Goal: Information Seeking & Learning: Learn about a topic

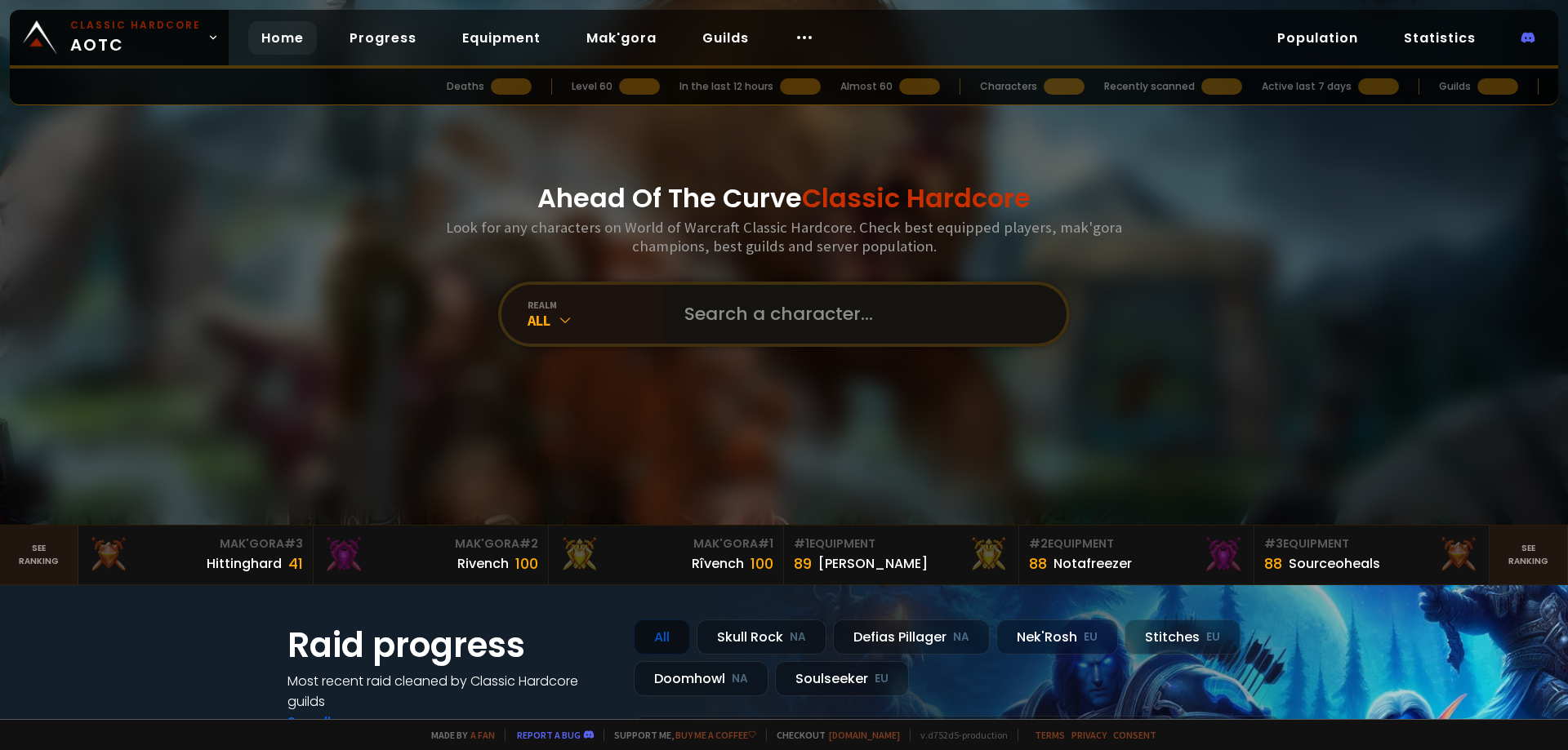
drag, startPoint x: 0, startPoint y: 0, endPoint x: 759, endPoint y: 313, distance: 821.0
click at [759, 313] on input "text" at bounding box center [861, 315] width 372 height 59
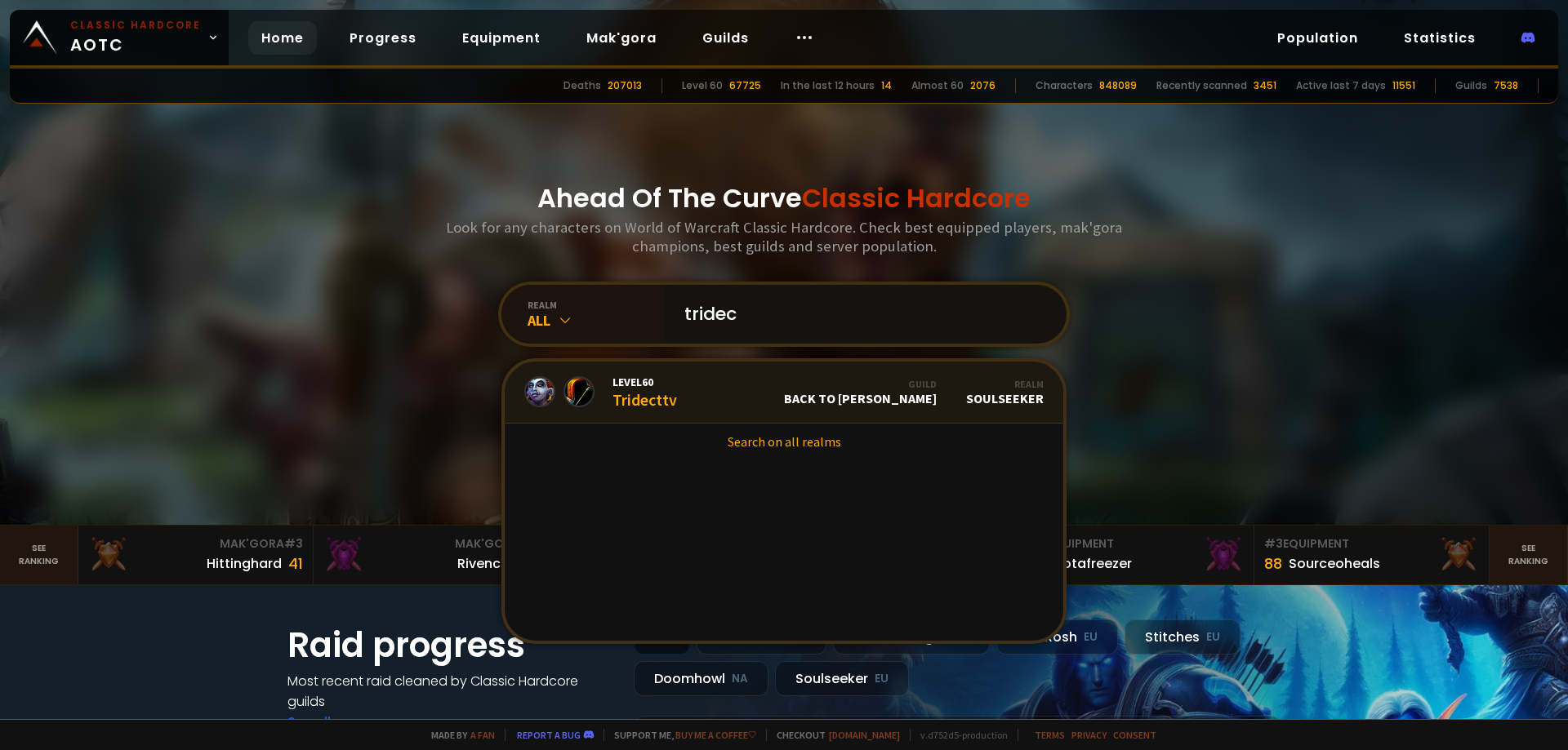
type input "tridec"
click at [725, 393] on link "Level 60 Tridecttv Guild Back to Brill Realm Soulseeker" at bounding box center [784, 392] width 558 height 62
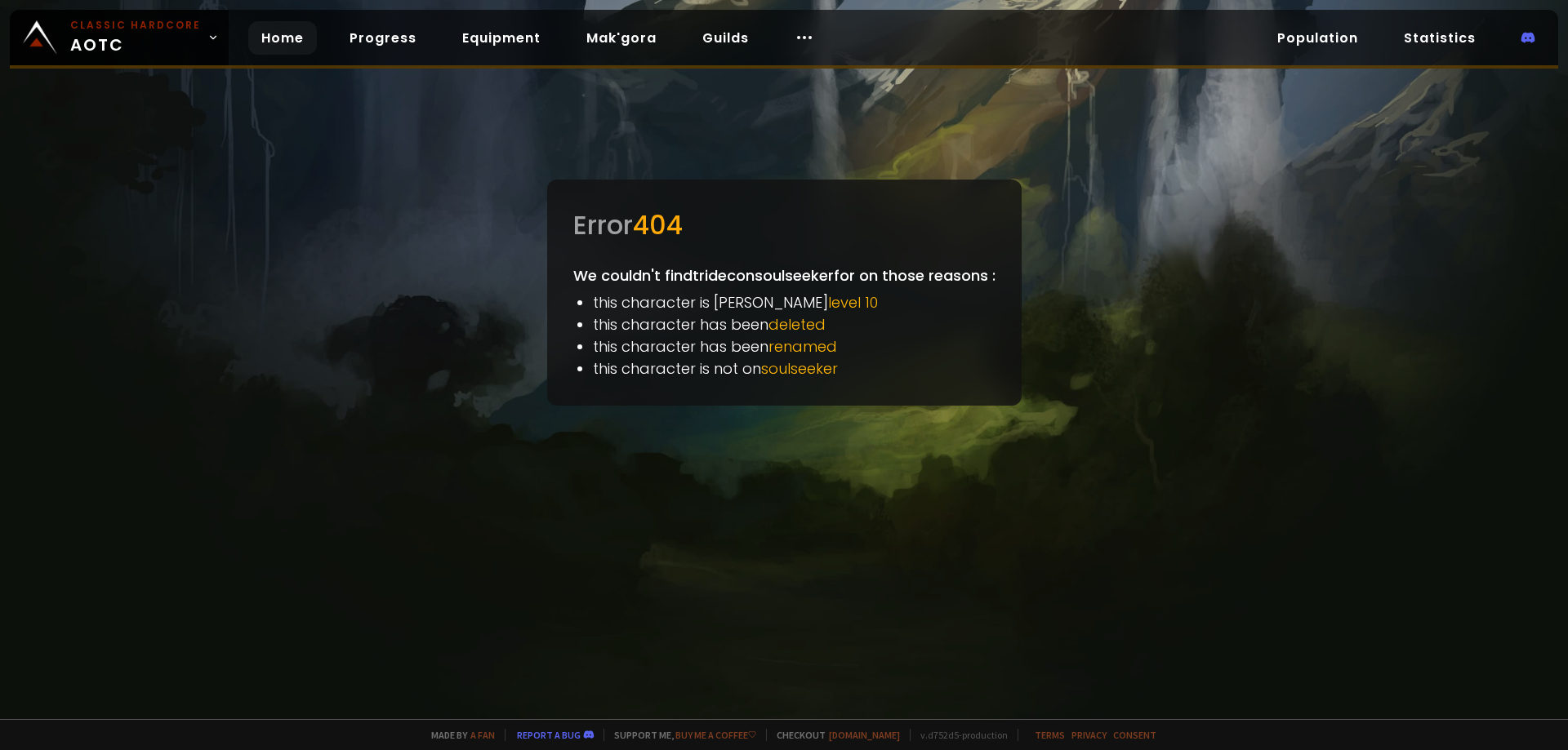
click at [284, 33] on link "Home" at bounding box center [283, 38] width 68 height 33
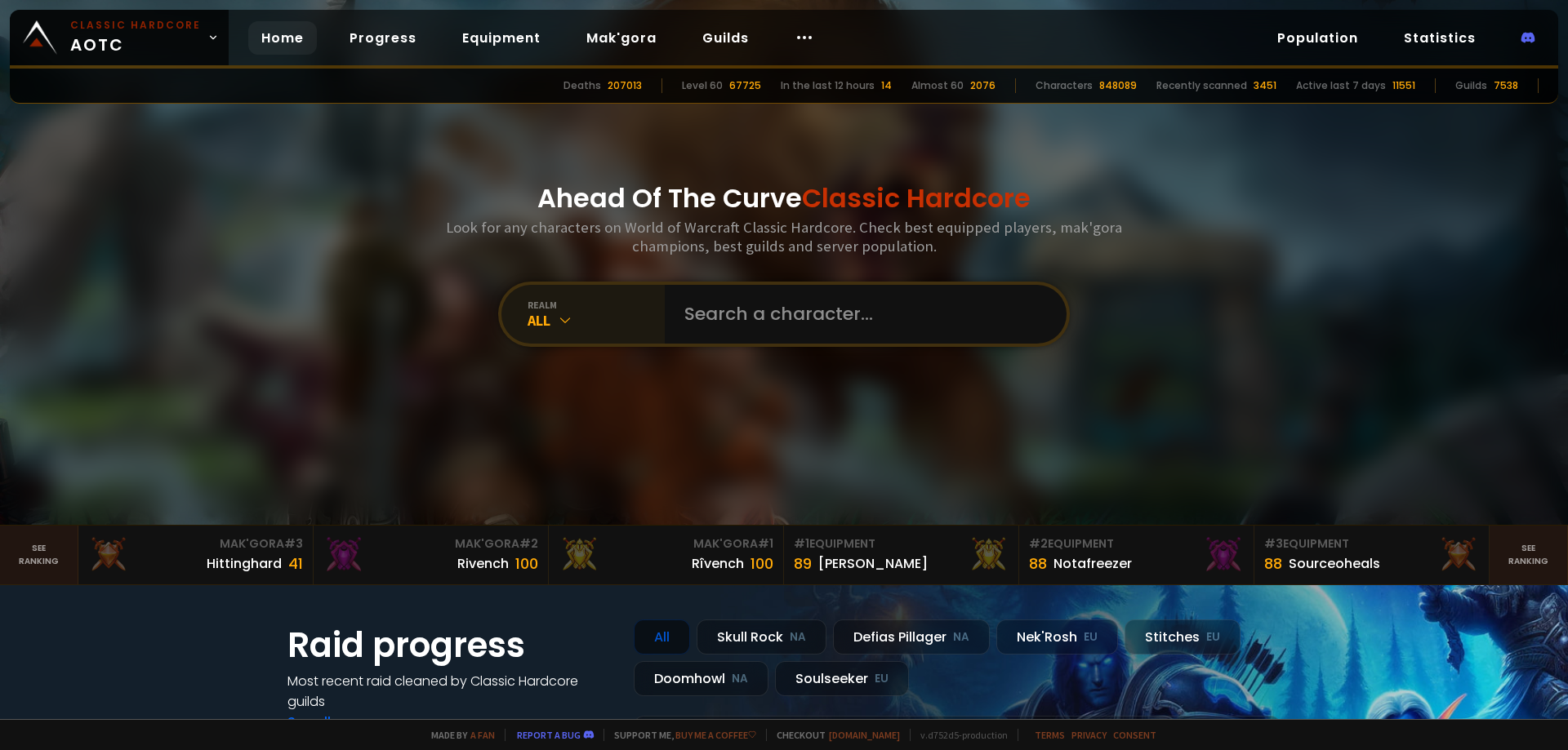
click at [577, 326] on div "All" at bounding box center [596, 320] width 137 height 19
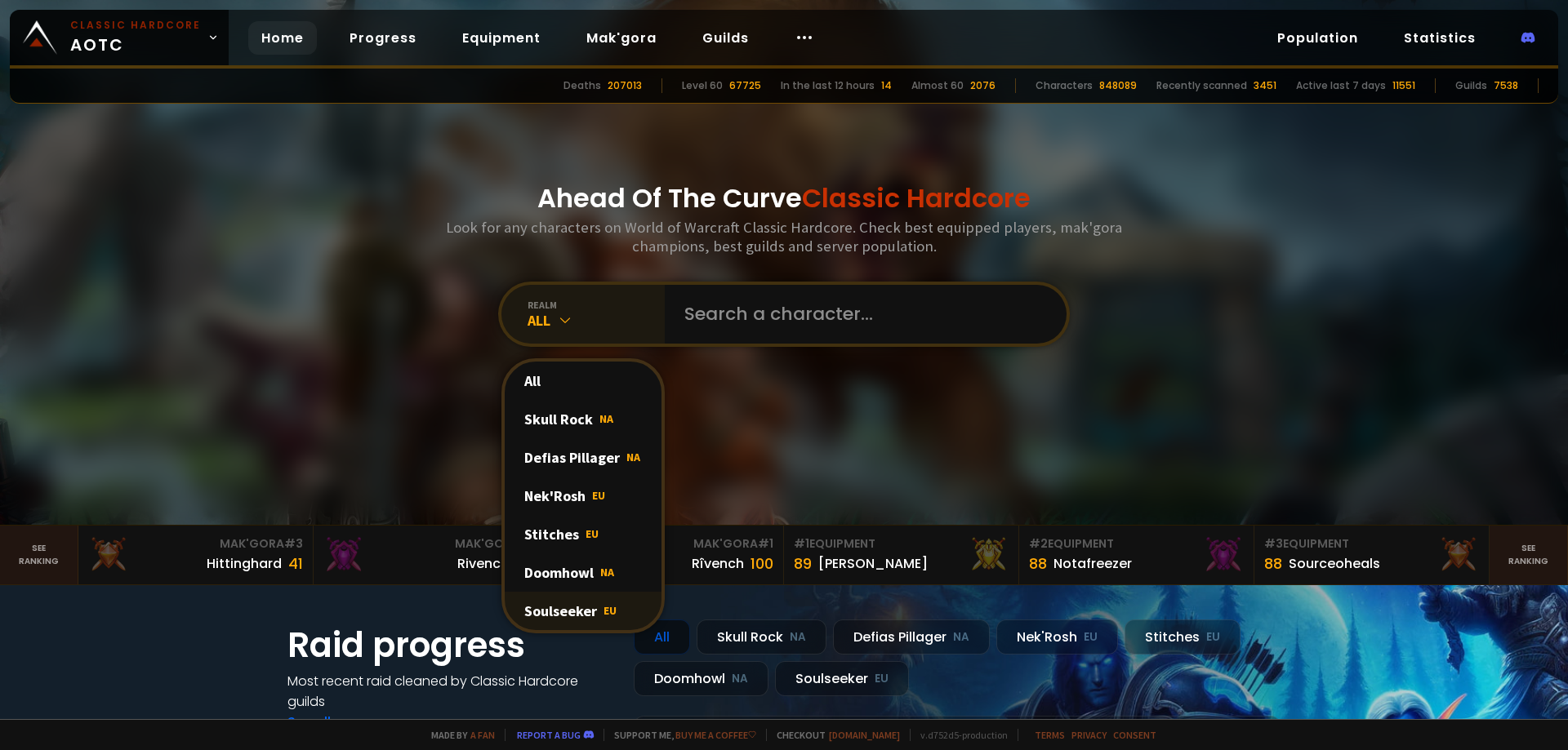
click at [575, 606] on div "Soulseeker EU" at bounding box center [583, 611] width 157 height 39
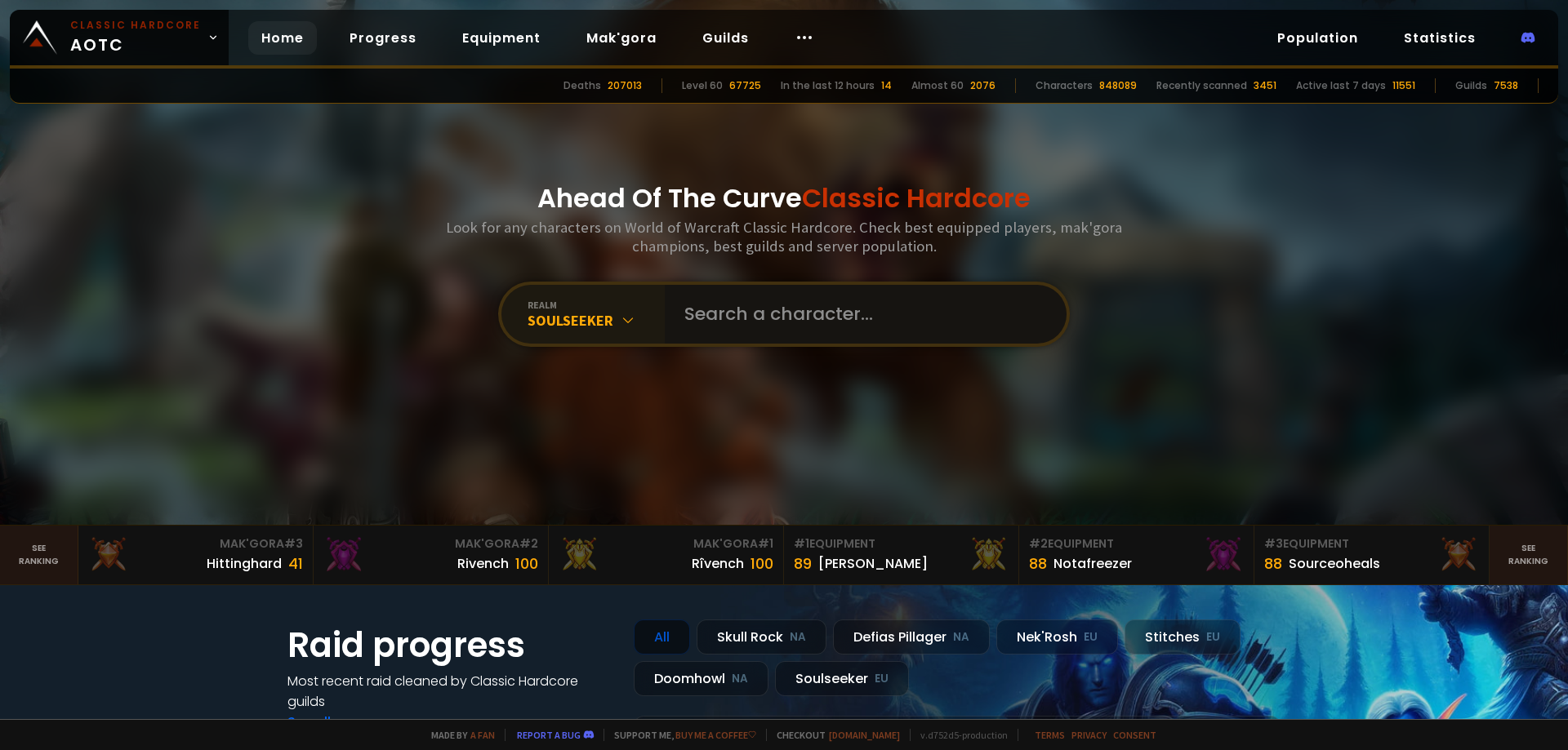
click at [696, 308] on input "text" at bounding box center [861, 315] width 372 height 59
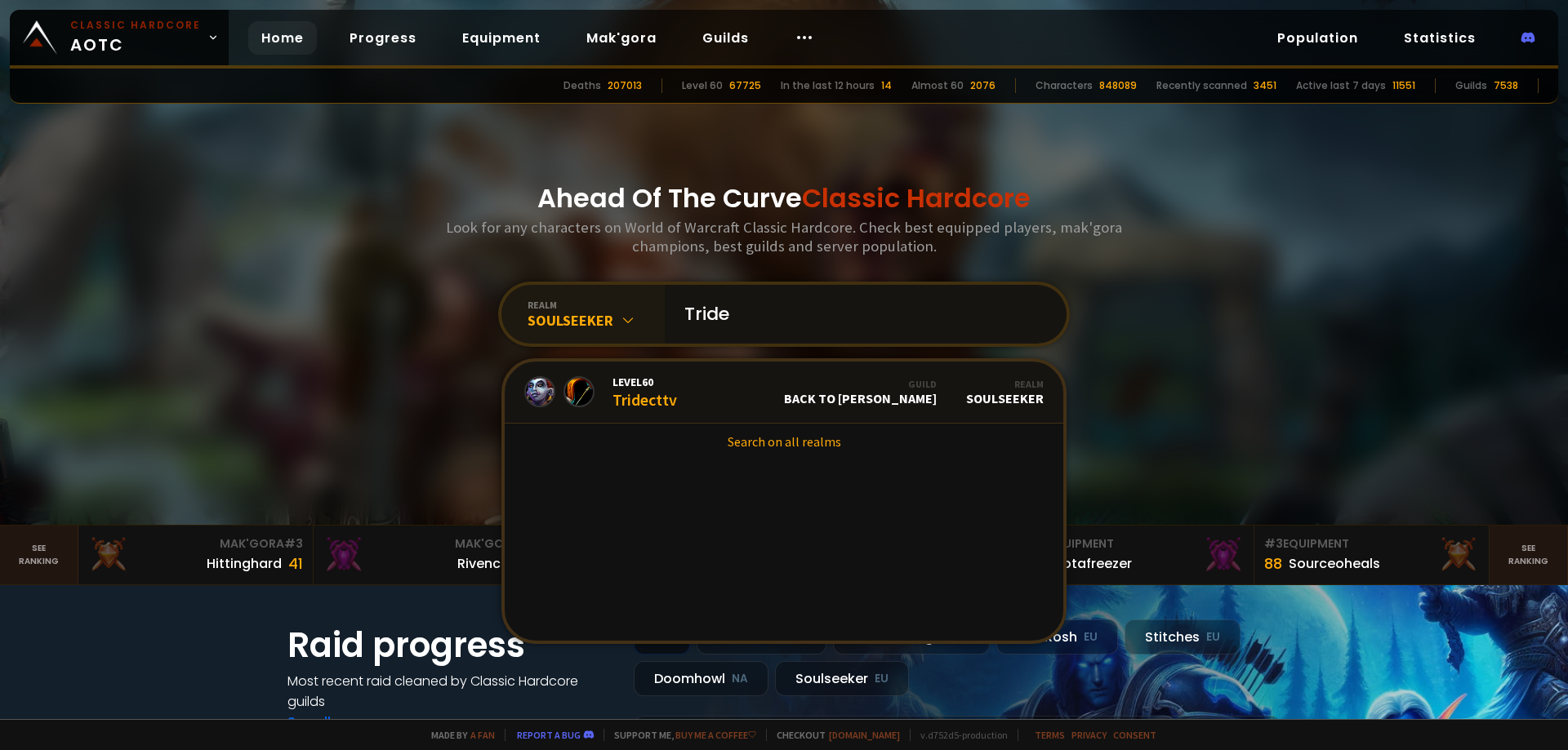
type input "Tridec"
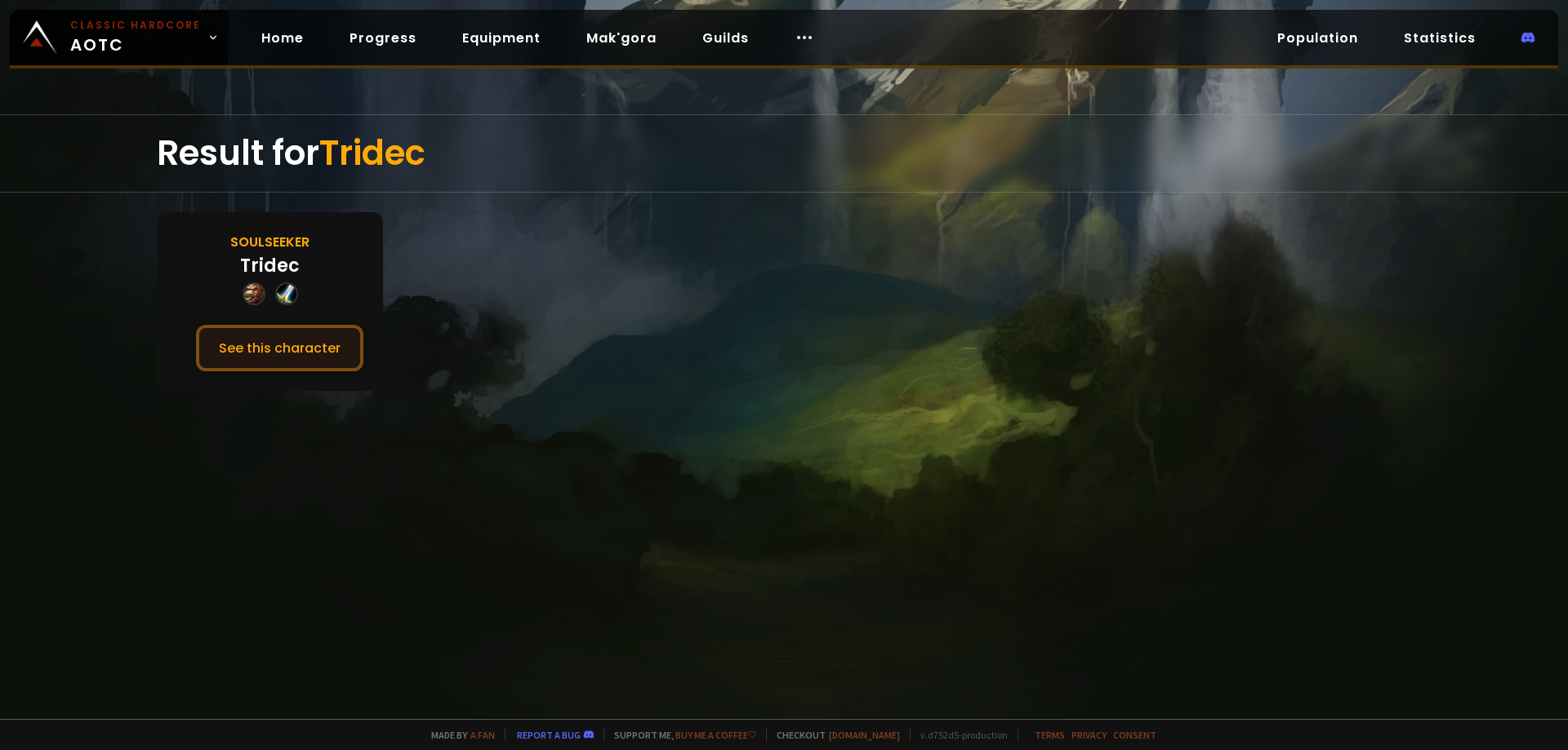
click at [281, 350] on button "See this character" at bounding box center [279, 348] width 168 height 47
